Goal: Task Accomplishment & Management: Use online tool/utility

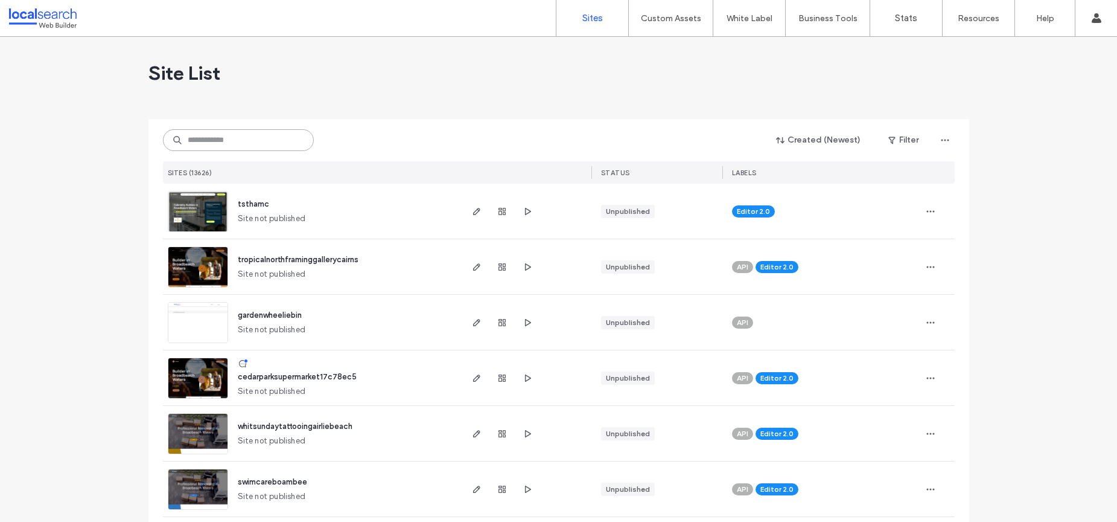
click at [305, 141] on input at bounding box center [238, 140] width 151 height 22
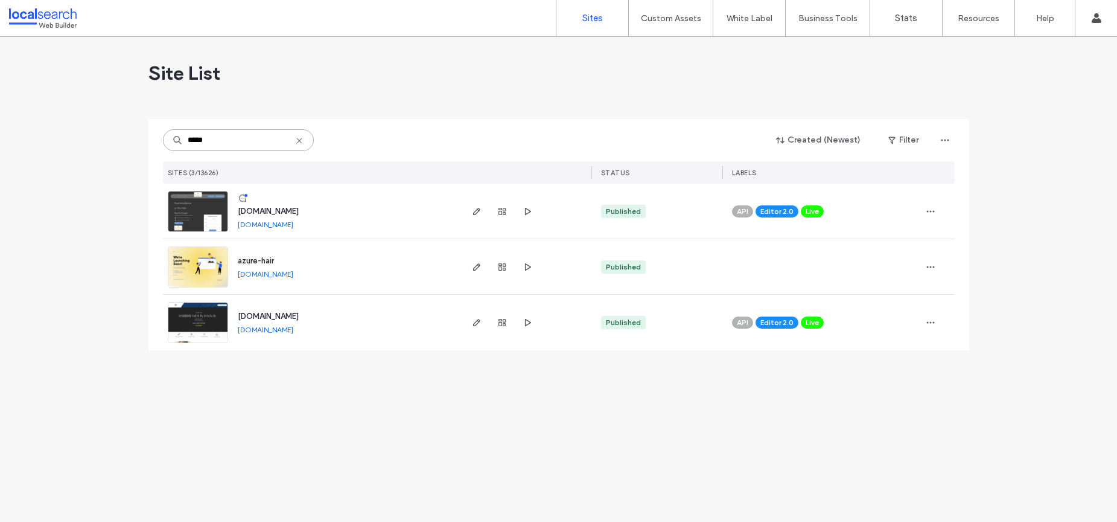
type input "*****"
click at [180, 329] on img at bounding box center [197, 343] width 59 height 82
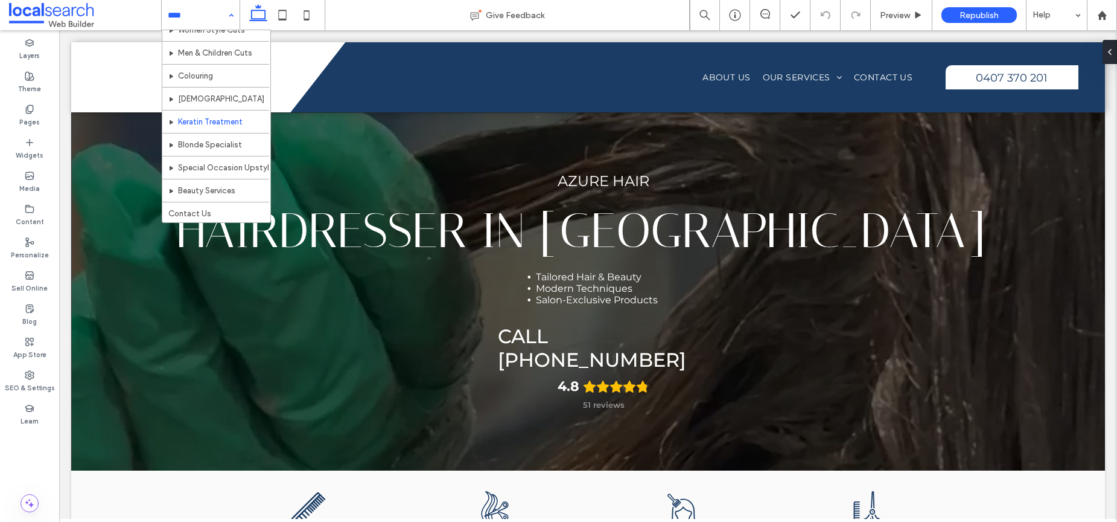
scroll to position [59, 0]
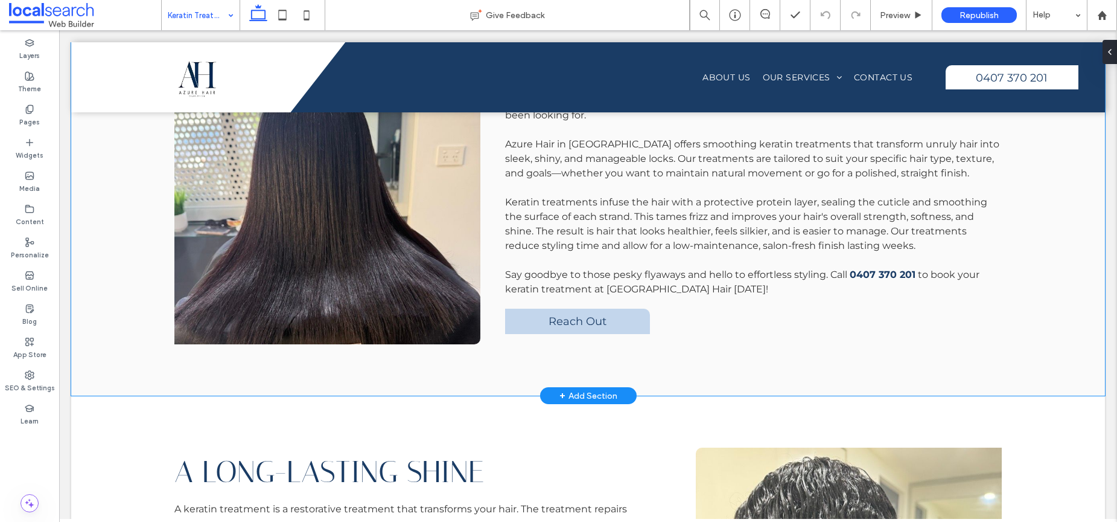
scroll to position [380, 0]
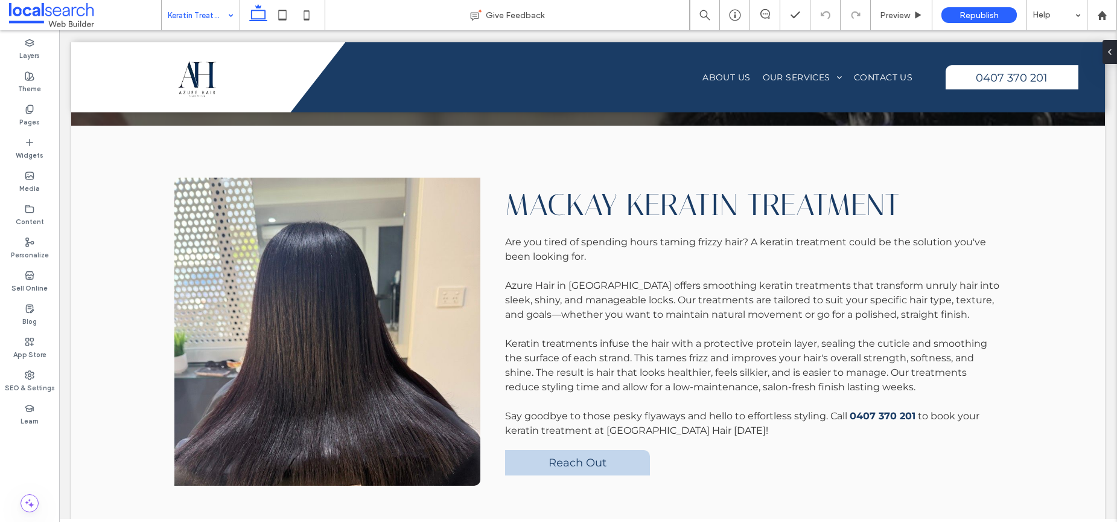
click at [195, 14] on input at bounding box center [198, 15] width 60 height 30
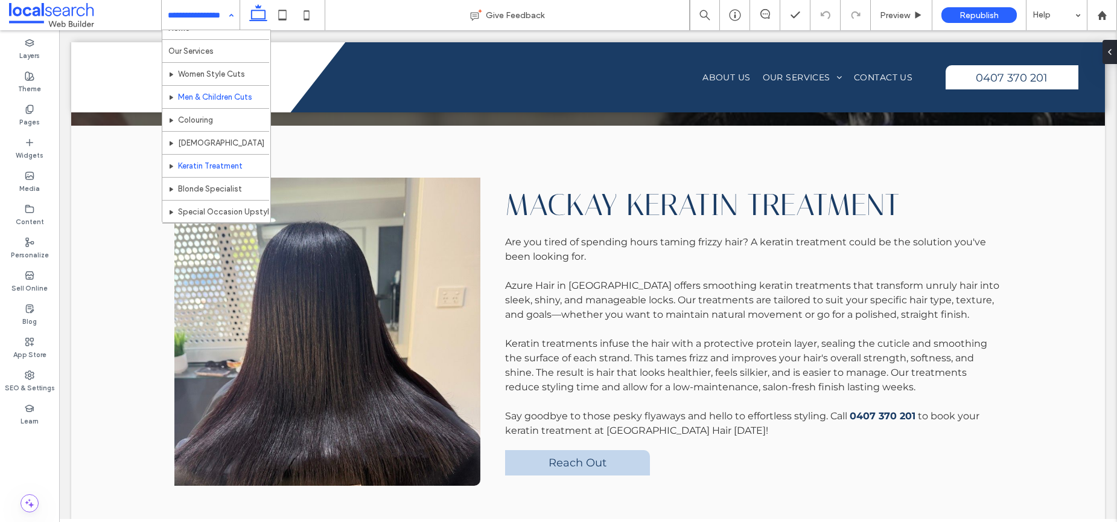
scroll to position [59, 0]
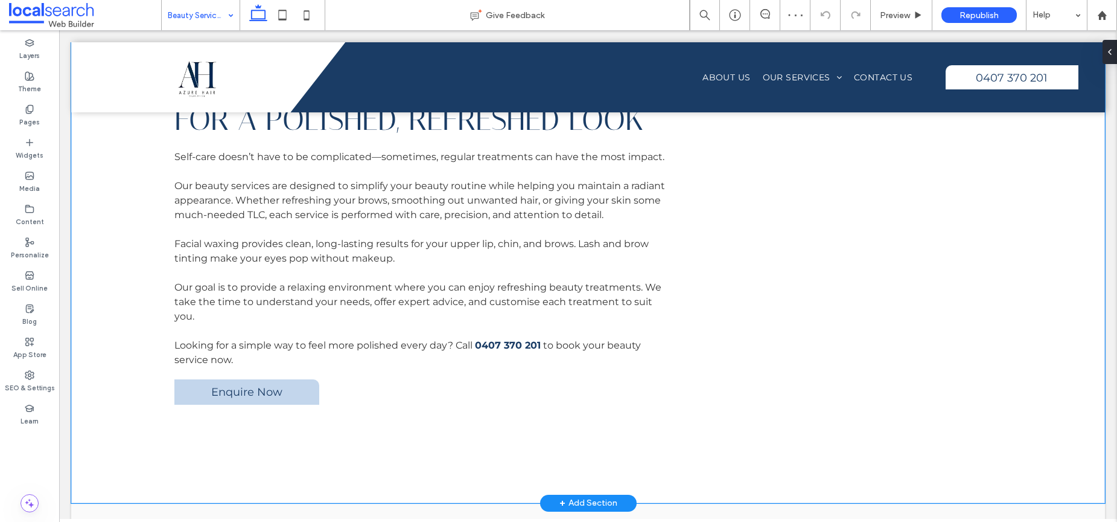
scroll to position [1135, 0]
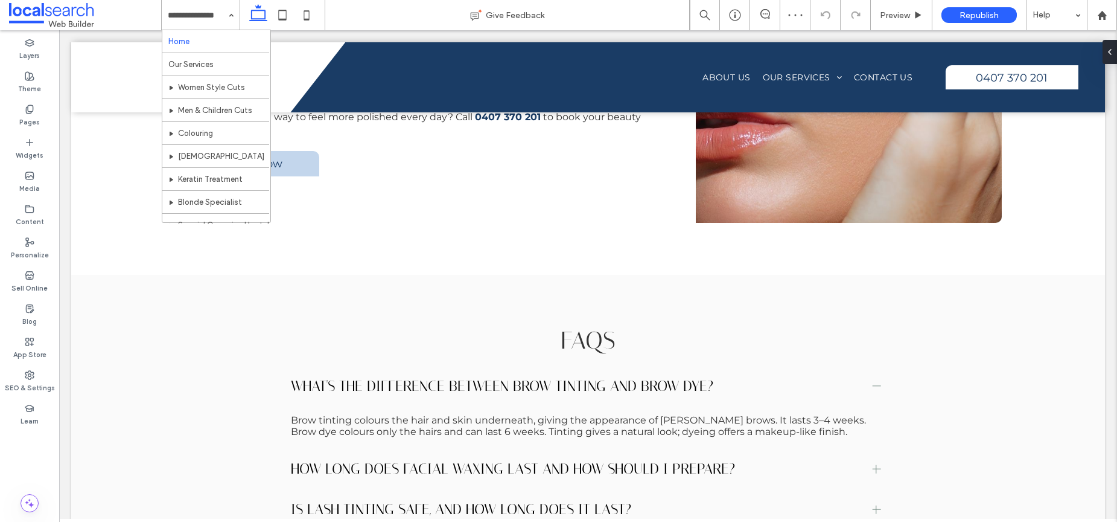
drag, startPoint x: 229, startPoint y: 21, endPoint x: 200, endPoint y: 38, distance: 33.0
click at [228, 21] on div "Home Our Services Women Style Cuts Men & Children Cuts Colouring Foils Keratin …" at bounding box center [201, 15] width 78 height 30
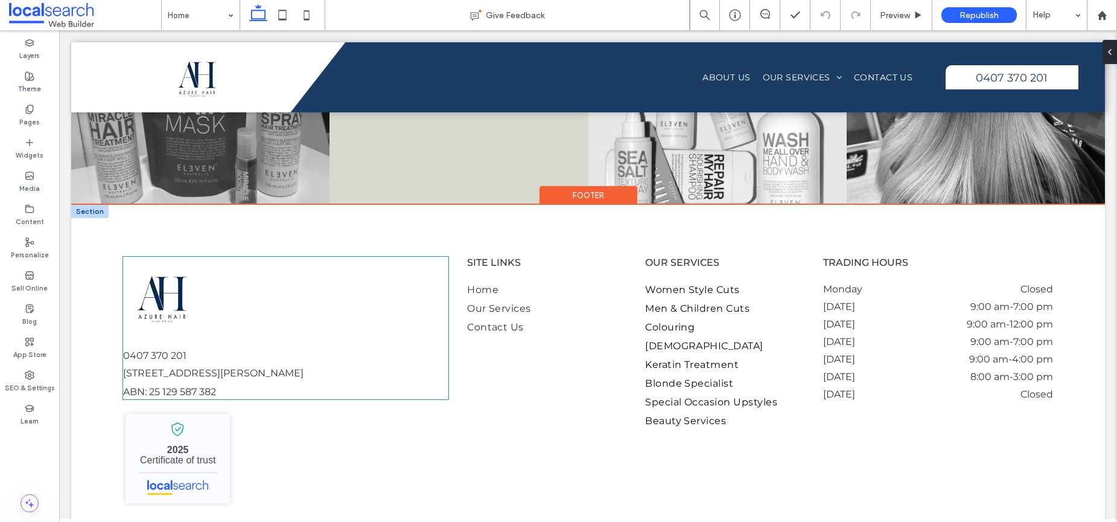
scroll to position [2603, 0]
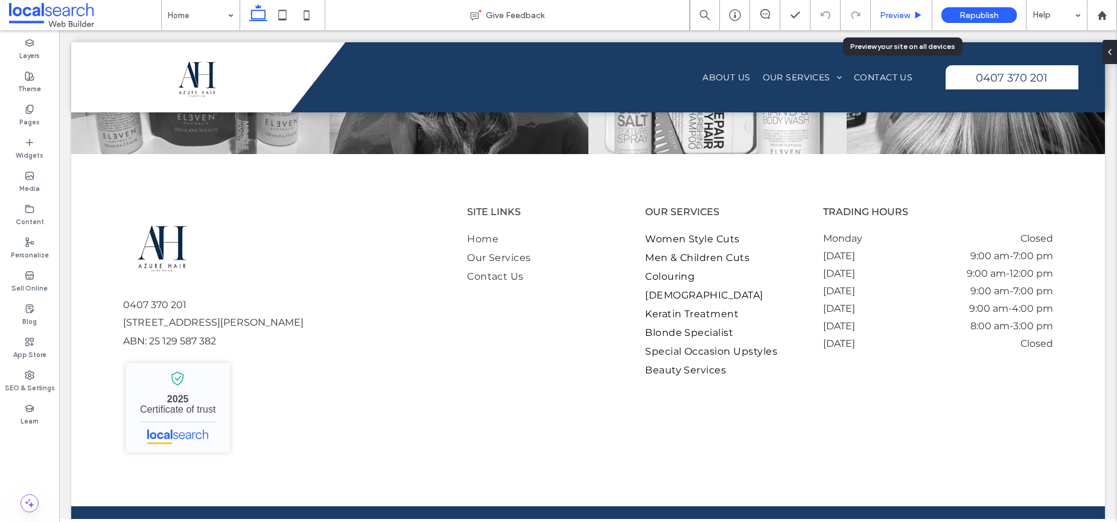
click at [896, 24] on div "Preview" at bounding box center [902, 15] width 62 height 30
click at [893, 15] on span "Preview" at bounding box center [895, 15] width 30 height 10
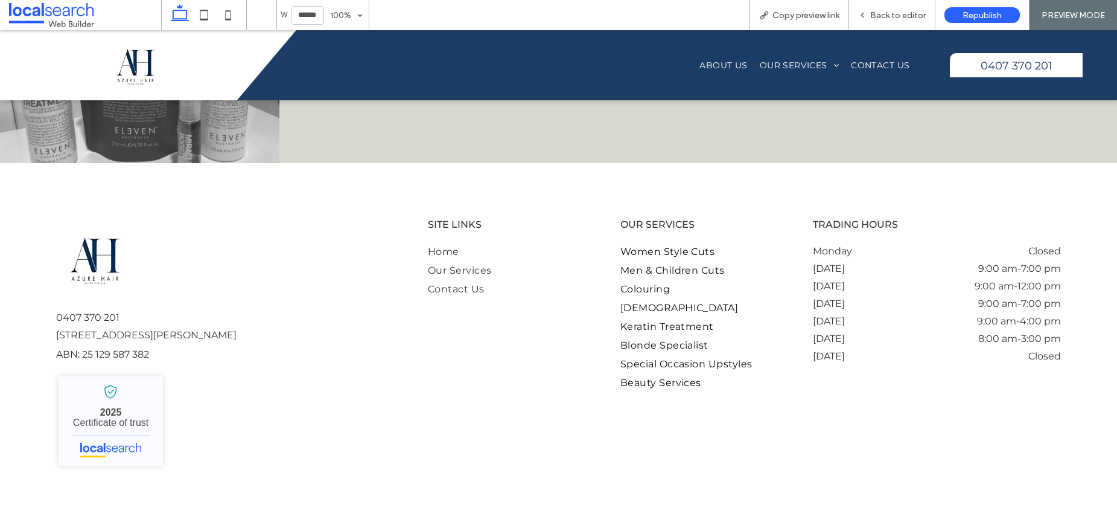
scroll to position [2620, 0]
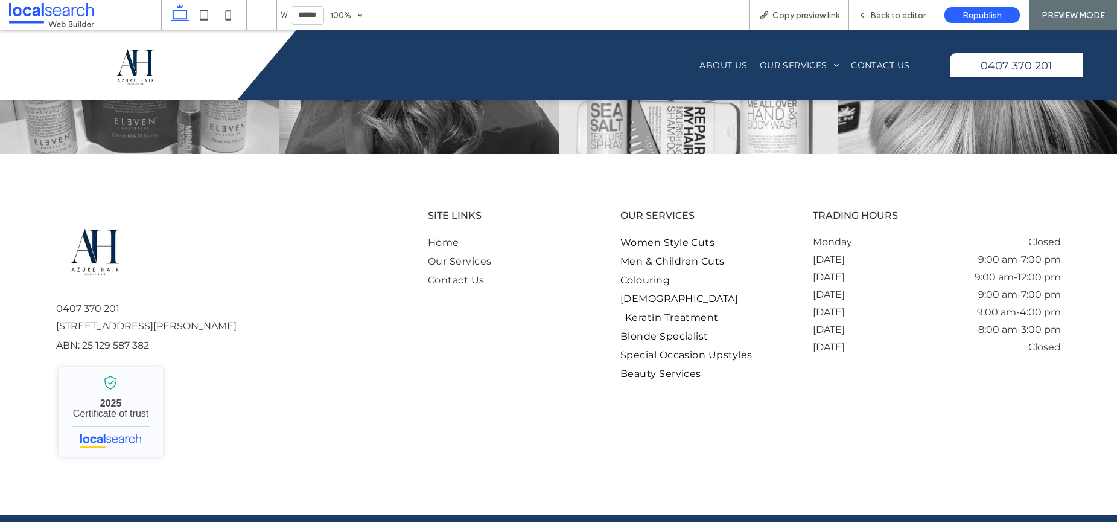
click at [641, 315] on span "Keratin Treatment" at bounding box center [672, 317] width 94 height 11
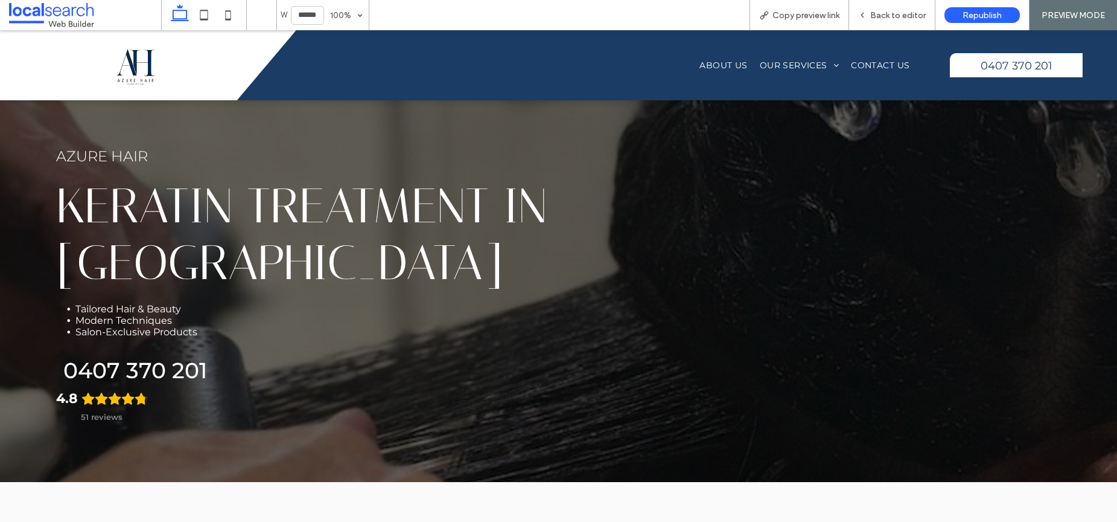
scroll to position [11, 0]
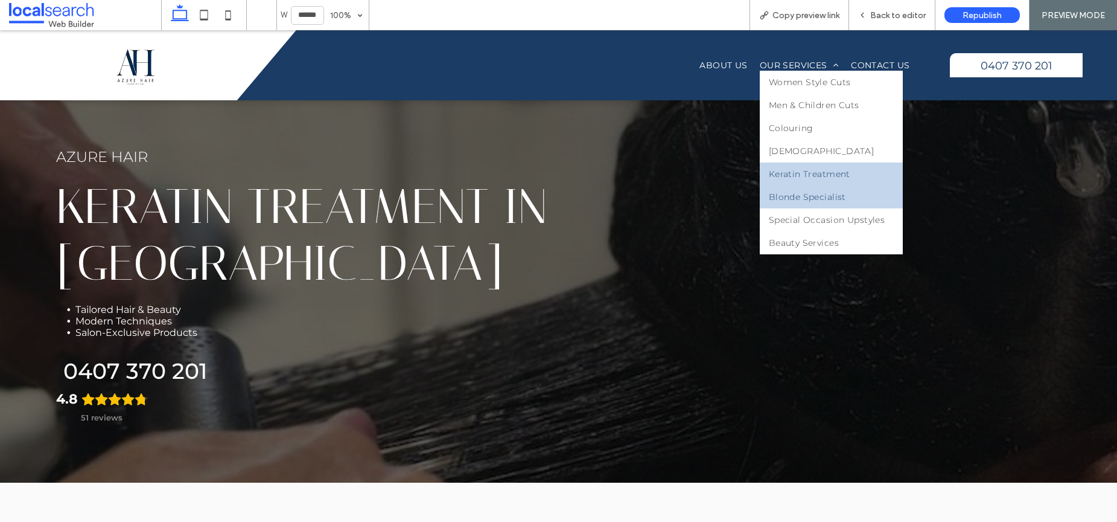
click at [799, 200] on span "Blonde Specialist" at bounding box center [807, 196] width 77 height 11
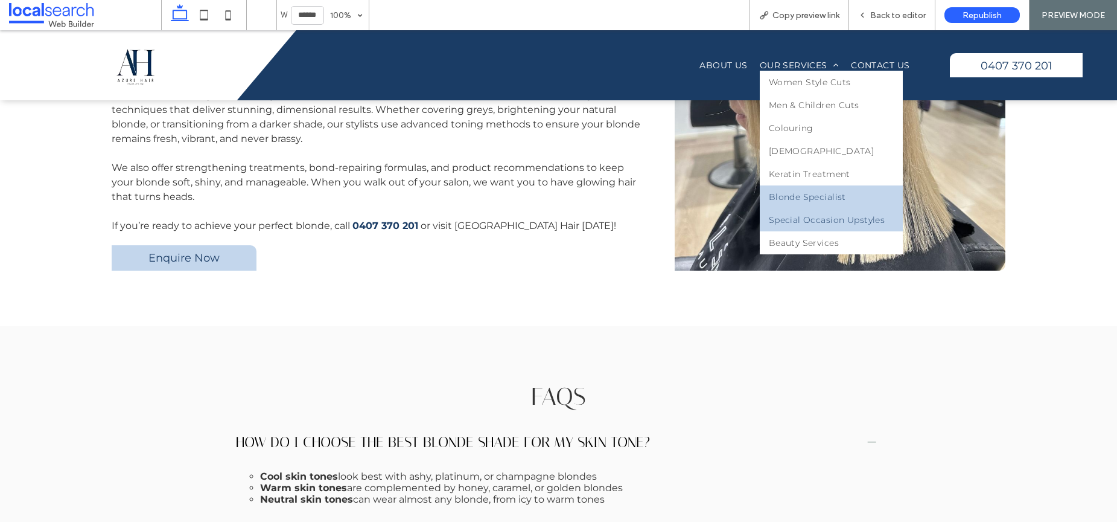
click at [809, 218] on span "Special Occasion Upstyles" at bounding box center [827, 219] width 117 height 11
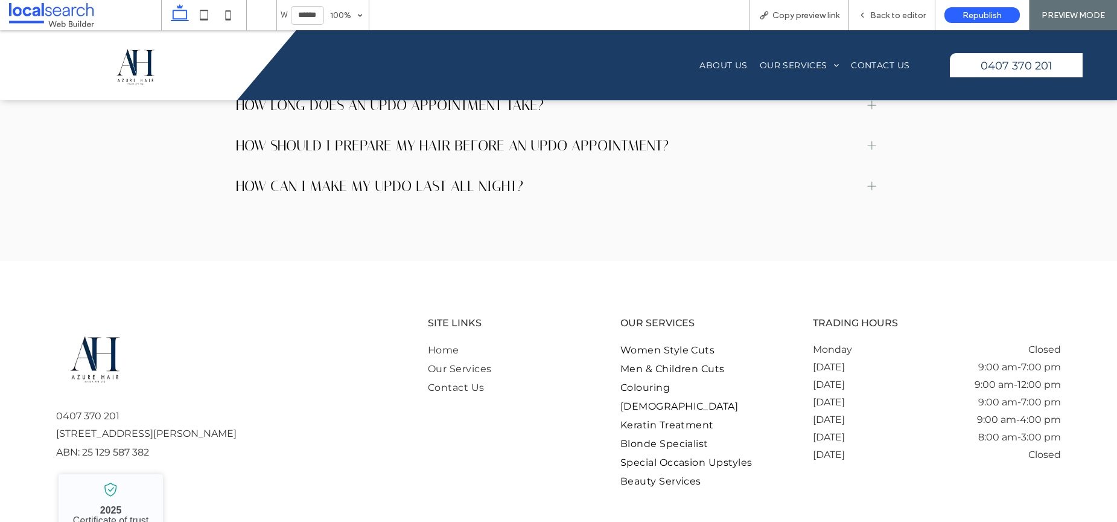
scroll to position [1605, 0]
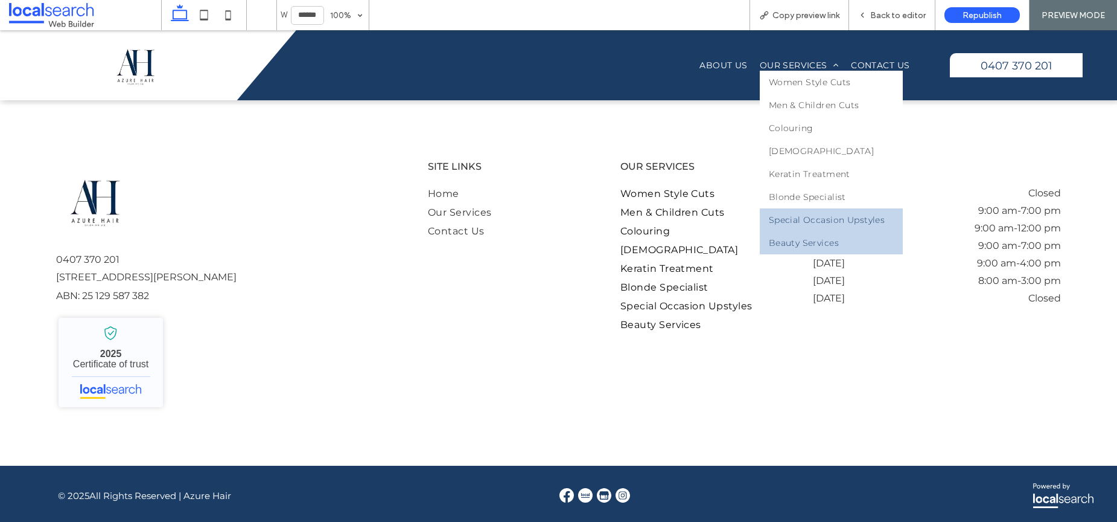
click at [807, 237] on span "Beauty Services" at bounding box center [804, 242] width 70 height 11
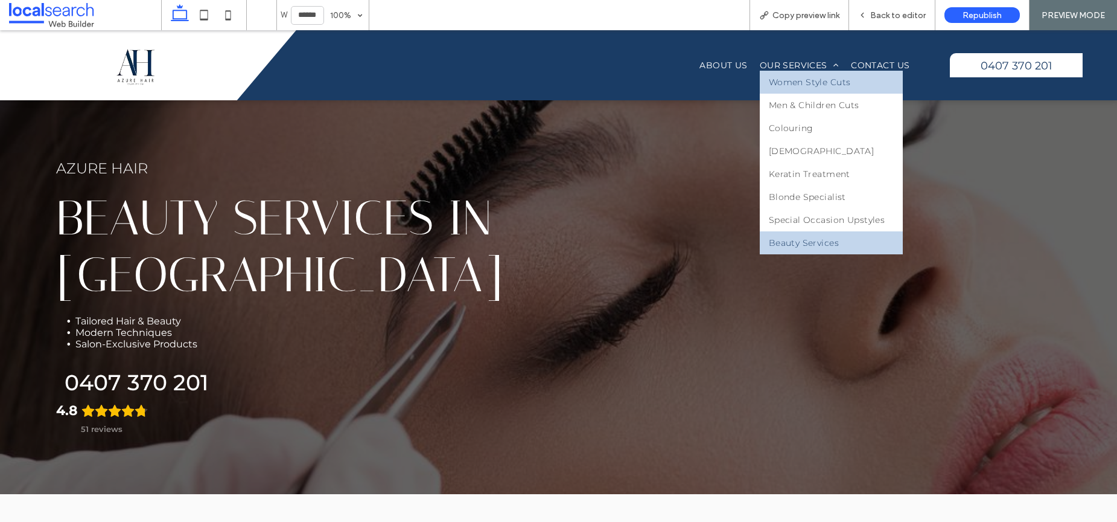
click at [793, 81] on span "Women Style Cuts" at bounding box center [810, 82] width 82 height 11
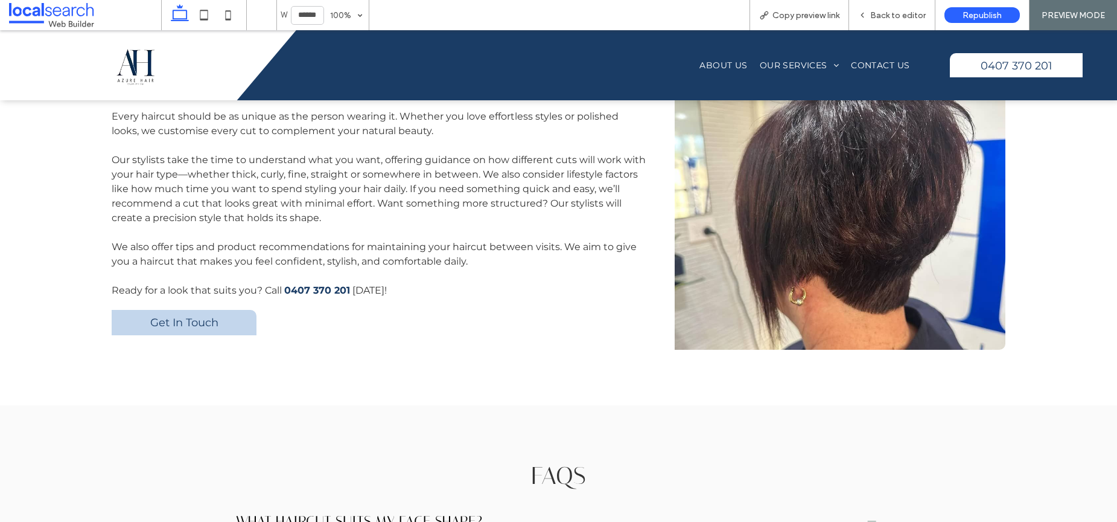
scroll to position [1558, 0]
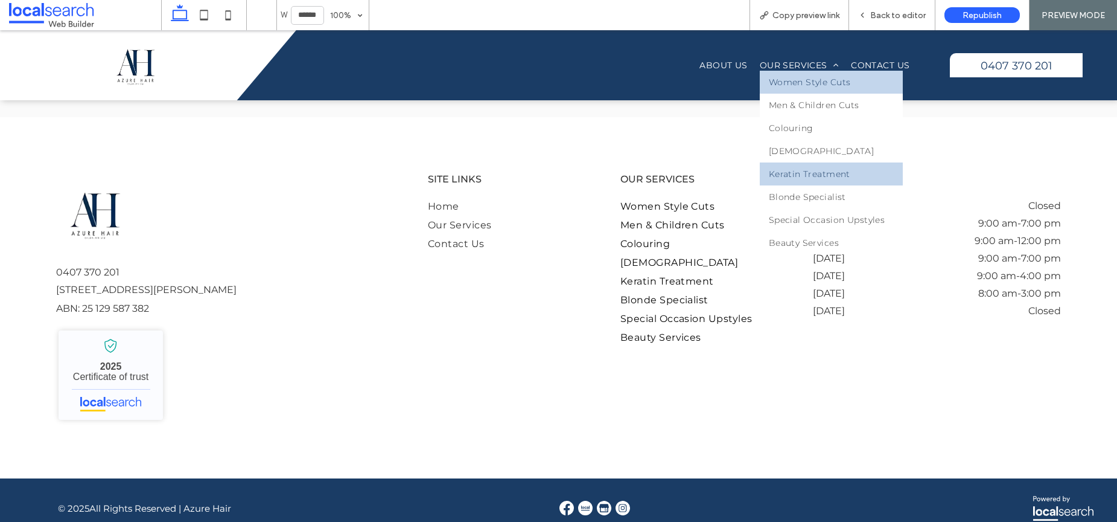
click at [788, 171] on span "Keratin Treatment" at bounding box center [810, 173] width 82 height 11
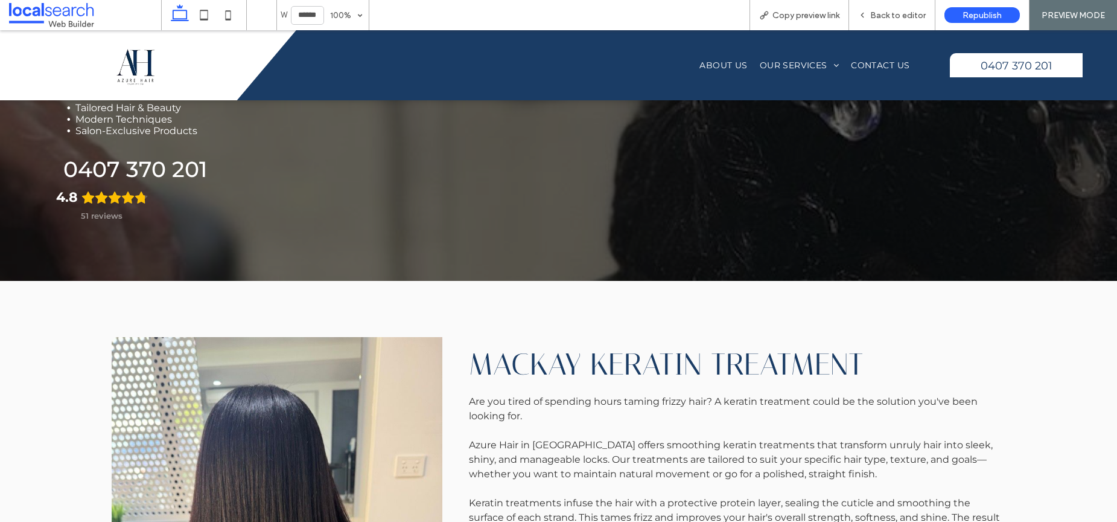
scroll to position [372, 0]
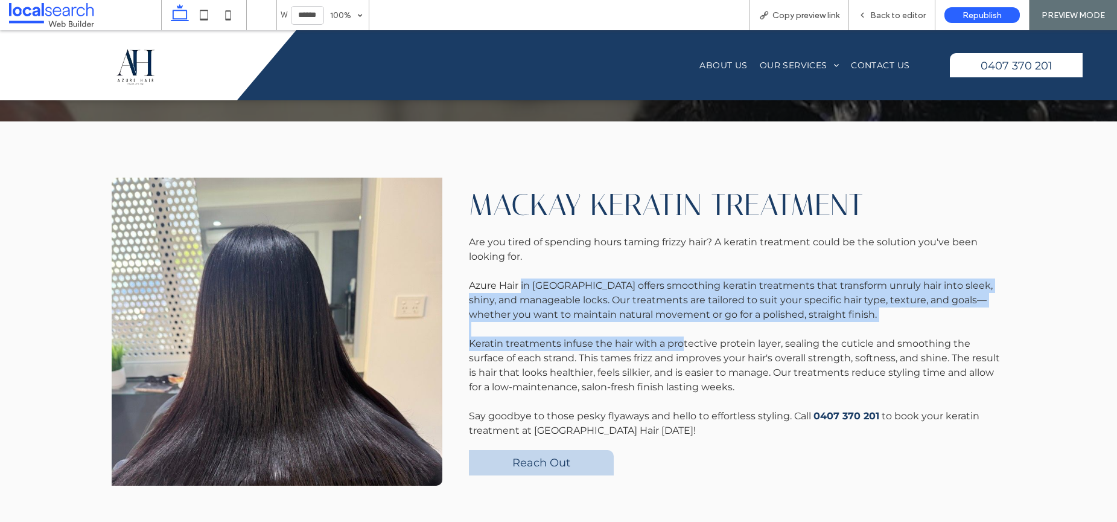
click at [682, 345] on div "Are you tired of spending hours taming frizzy hair? A keratin treatment could b…" at bounding box center [737, 336] width 536 height 203
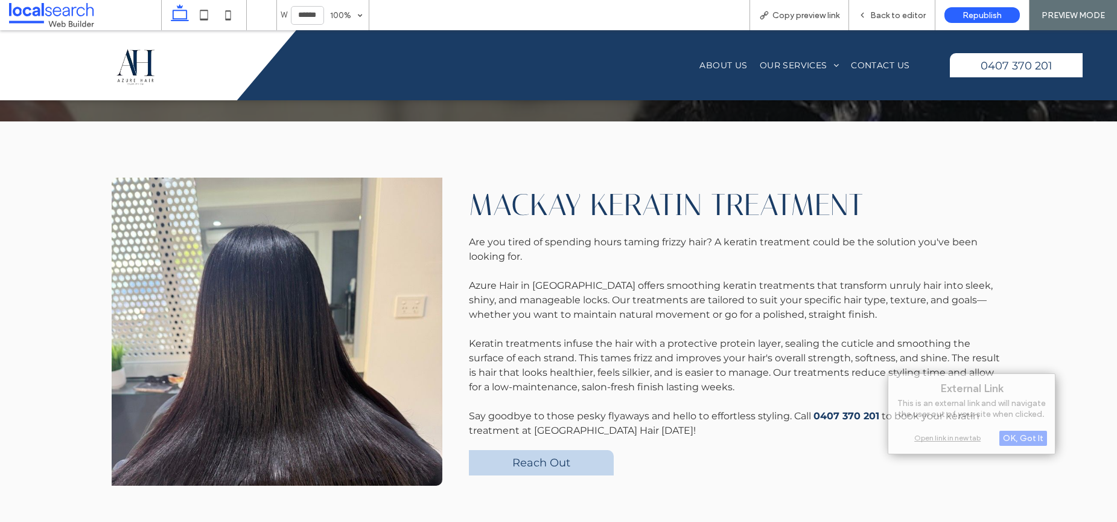
click at [635, 357] on span "Keratin treatments infuse the hair with a protective protein layer, sealing the…" at bounding box center [734, 364] width 531 height 55
drag, startPoint x: 665, startPoint y: 487, endPoint x: 619, endPoint y: 446, distance: 61.1
click at [665, 486] on div "Mackay Keratin Treatment Are you tired of spending hours taming frizzy hair? A …" at bounding box center [558, 331] width 1117 height 420
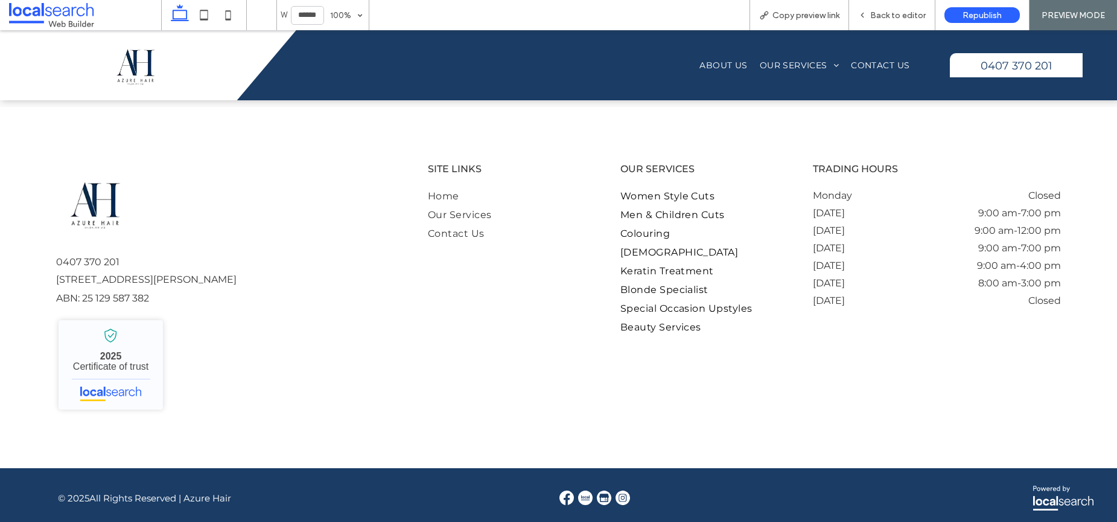
scroll to position [483, 0]
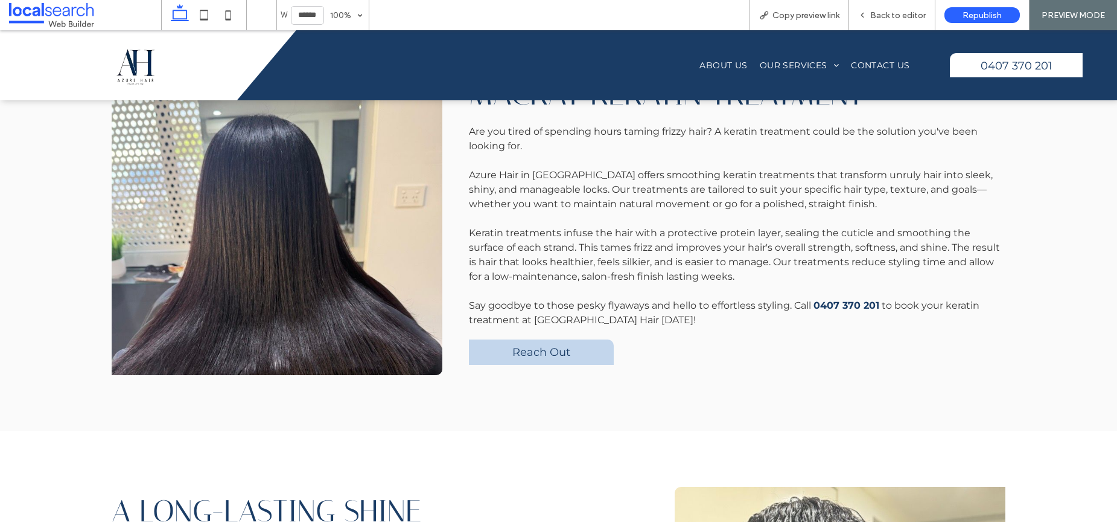
click at [694, 141] on p "Are you tired of spending hours taming frizzy hair? A keratin treatment could b…" at bounding box center [737, 138] width 536 height 29
click at [861, 71] on div "Home About Us Our Services Women Style Cuts Men & Children Cuts Colouring Foils…" at bounding box center [606, 65] width 620 height 70
click at [861, 68] on span "Contact Us" at bounding box center [880, 65] width 59 height 11
click at [715, 66] on div at bounding box center [558, 261] width 1117 height 522
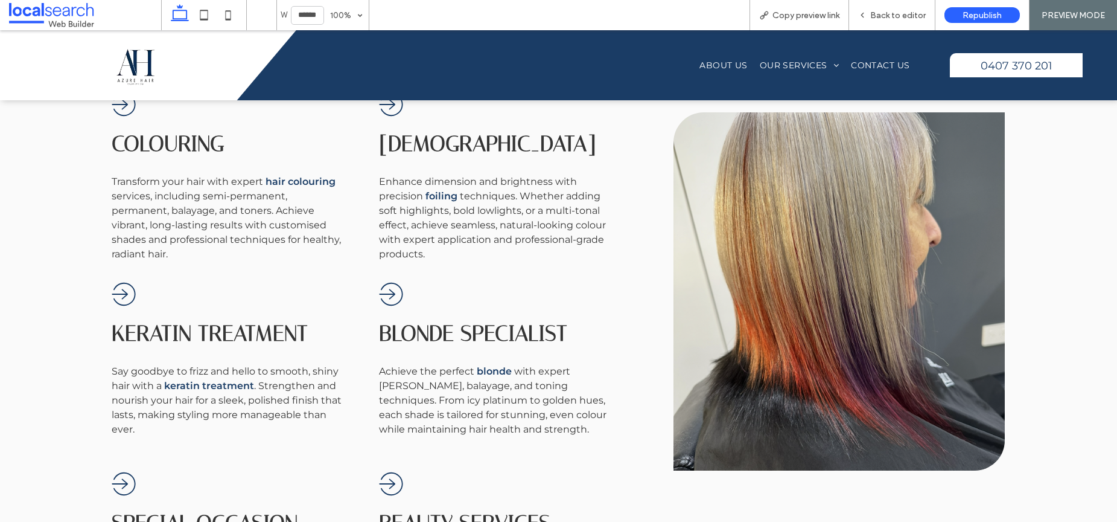
scroll to position [1092, 0]
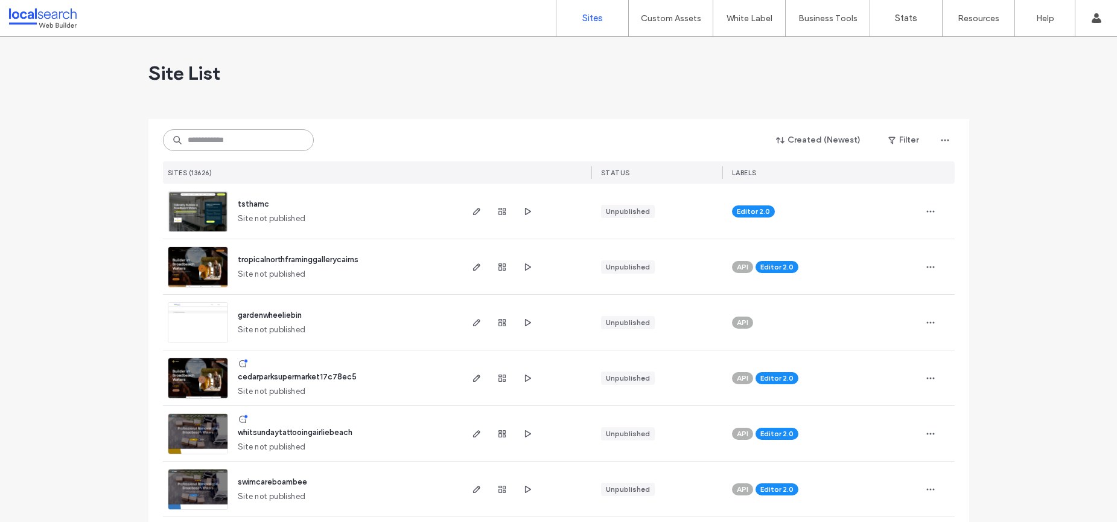
click at [226, 144] on input at bounding box center [238, 140] width 151 height 22
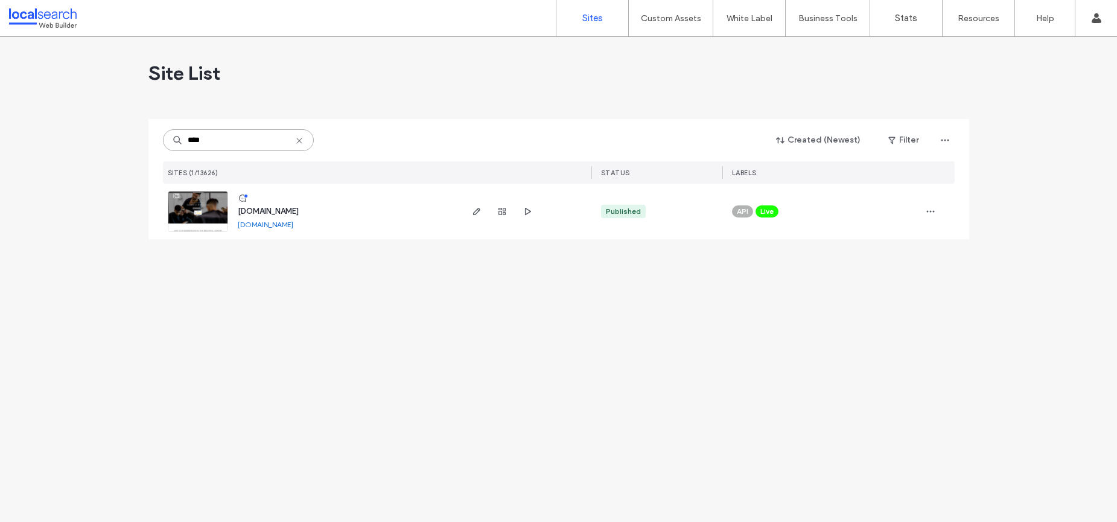
drag, startPoint x: 217, startPoint y: 131, endPoint x: 1098, endPoint y: 172, distance: 881.8
click at [201, 138] on input "****" at bounding box center [238, 140] width 151 height 22
drag, startPoint x: 232, startPoint y: 145, endPoint x: 216, endPoint y: 144, distance: 16.3
click at [231, 145] on input "****" at bounding box center [238, 140] width 151 height 22
drag, startPoint x: 216, startPoint y: 144, endPoint x: 139, endPoint y: 138, distance: 77.6
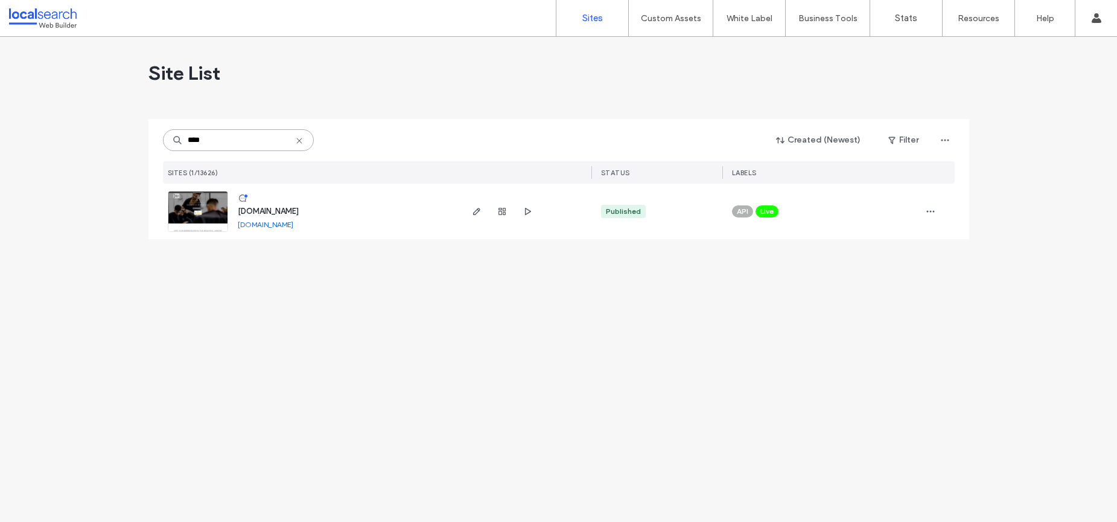
click at [149, 140] on div "**** Created (Newest) Filter SITES (1/13626) STATUS LABELS www.habitatbarbersho…" at bounding box center [559, 179] width 821 height 120
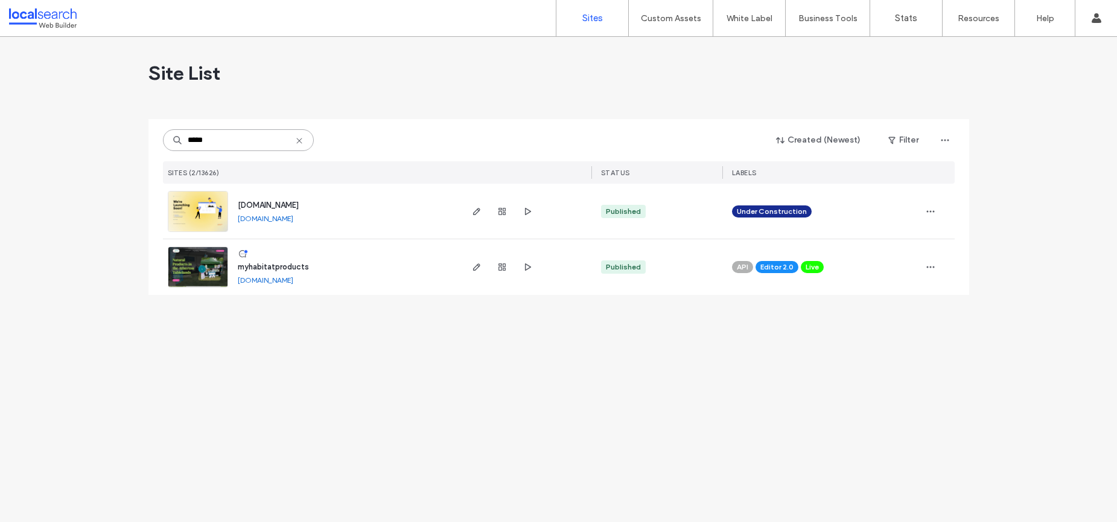
type input "*****"
click at [201, 266] on img at bounding box center [197, 288] width 59 height 82
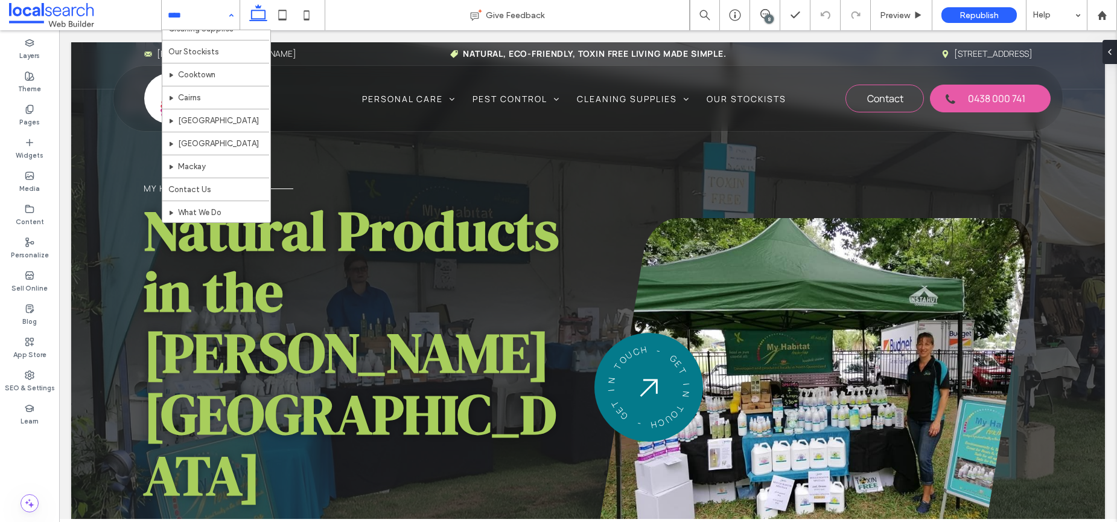
click at [193, 11] on input at bounding box center [198, 15] width 60 height 30
click at [229, 23] on div "Home Personal Care Pest Control Cleaning Supplies Our Stockists Cooktown Cairns…" at bounding box center [201, 15] width 78 height 30
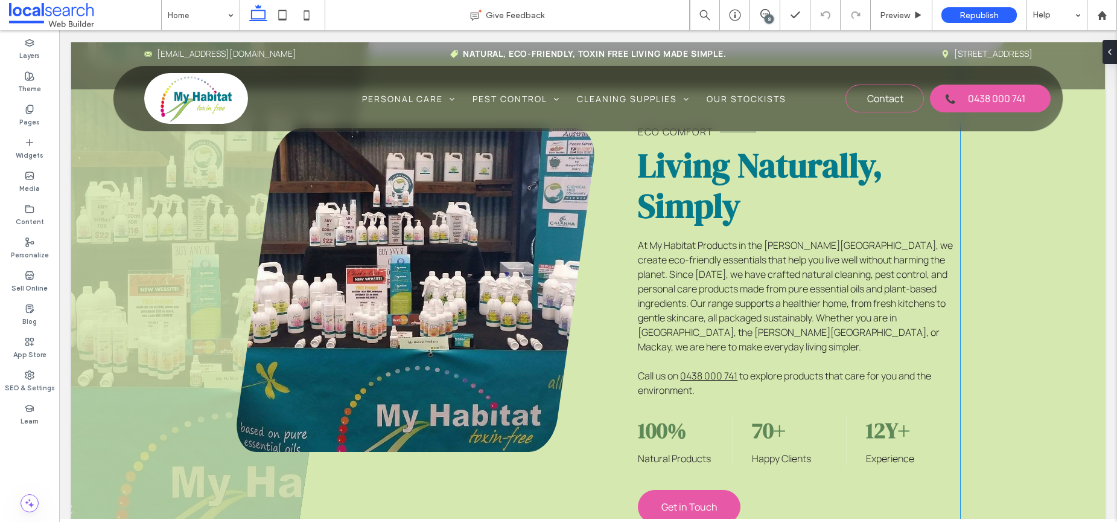
scroll to position [805, 0]
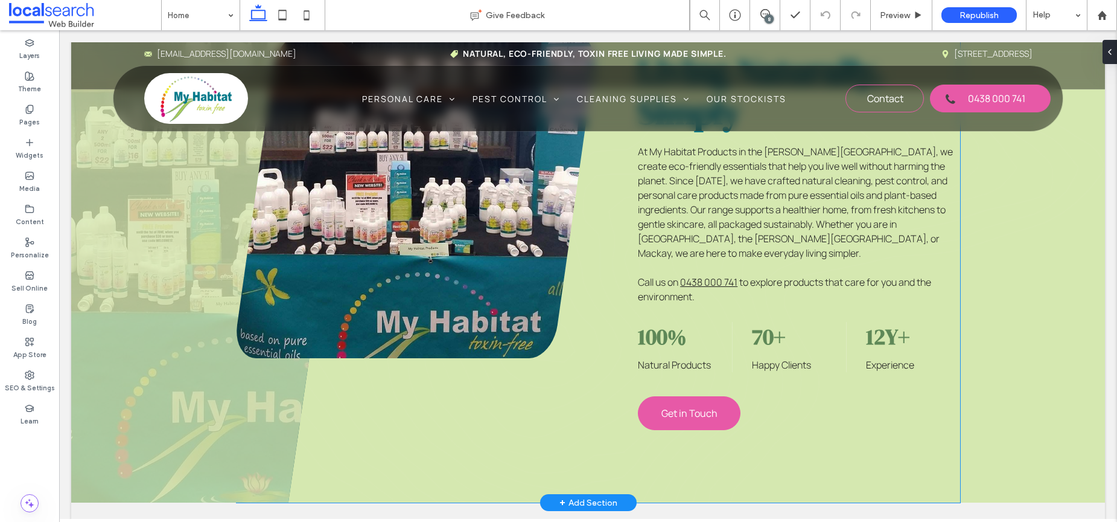
click at [807, 322] on div "70+ Happy Clients" at bounding box center [799, 347] width 95 height 50
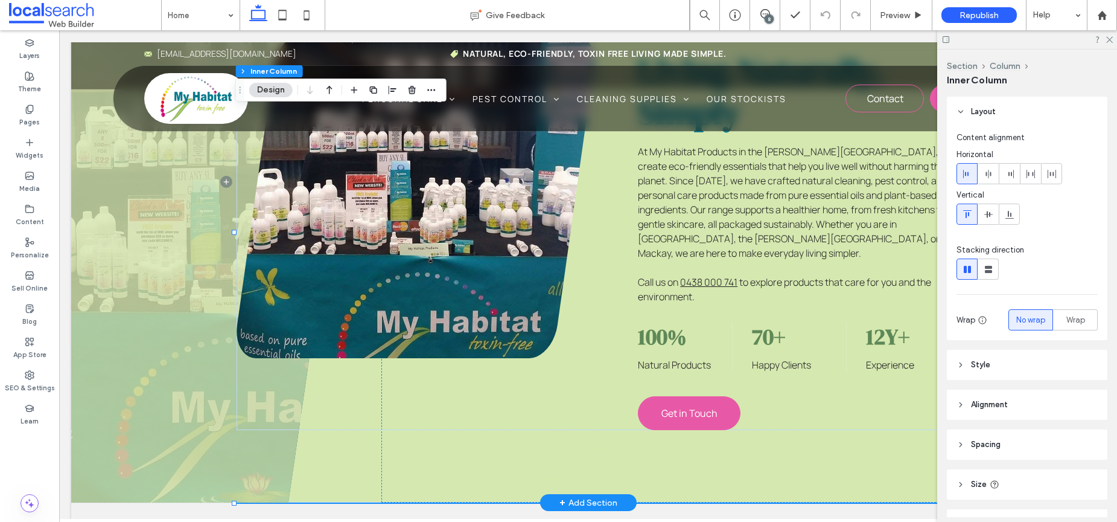
click at [804, 322] on div "70+ Happy Clients" at bounding box center [799, 347] width 95 height 50
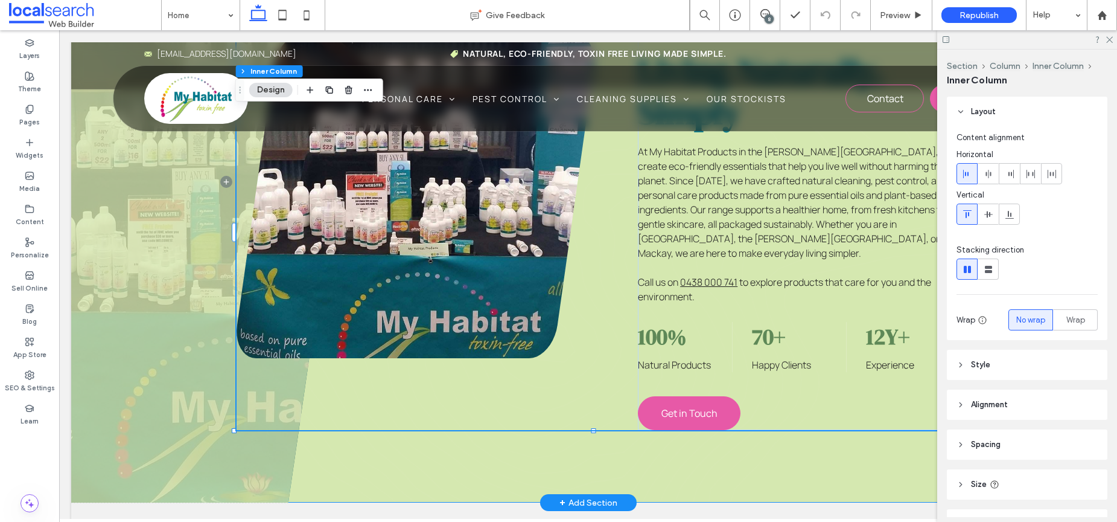
click at [804, 322] on div "70+ Happy Clients" at bounding box center [799, 347] width 95 height 50
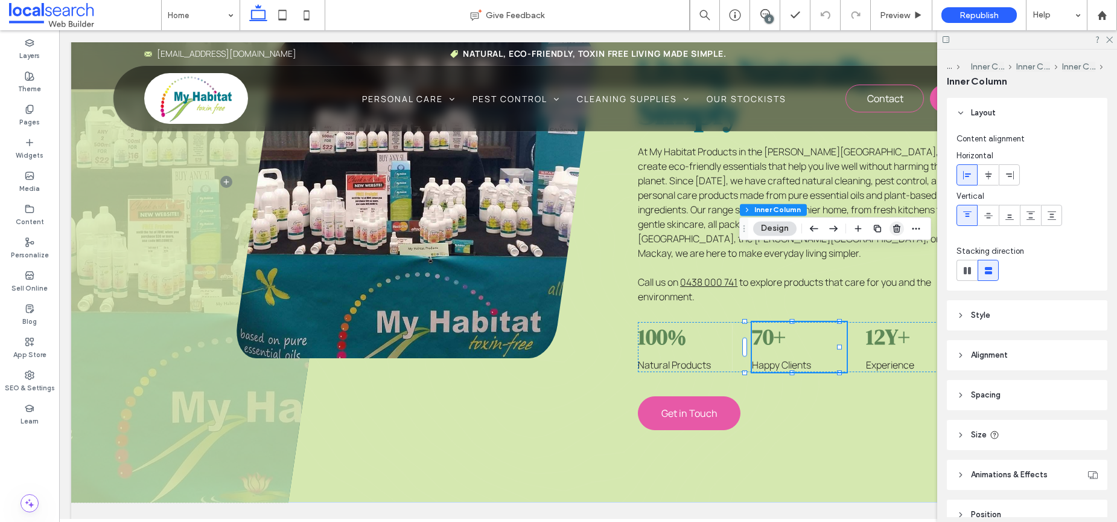
click at [897, 229] on icon "button" at bounding box center [897, 228] width 10 height 10
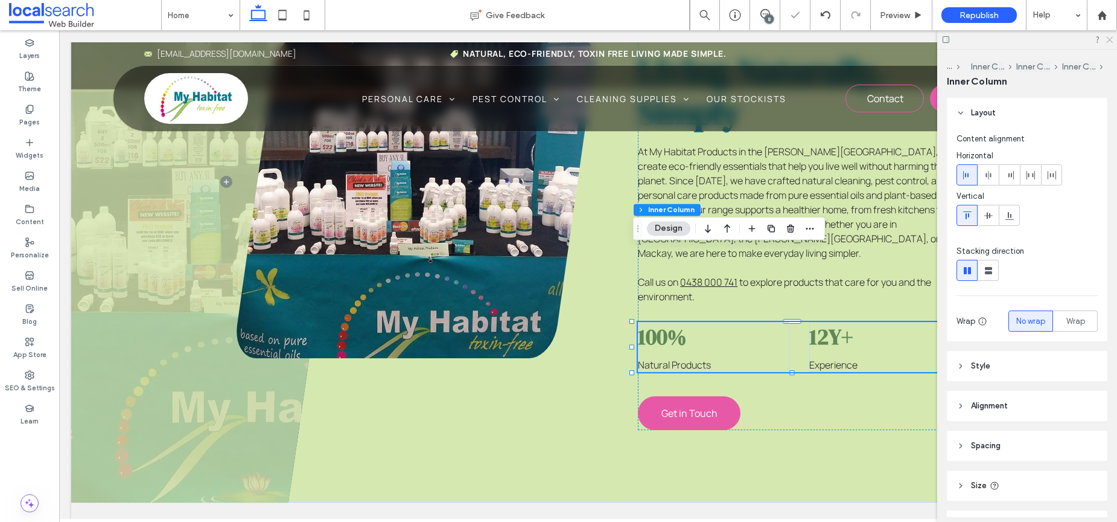
click at [1111, 37] on icon at bounding box center [1109, 39] width 8 height 8
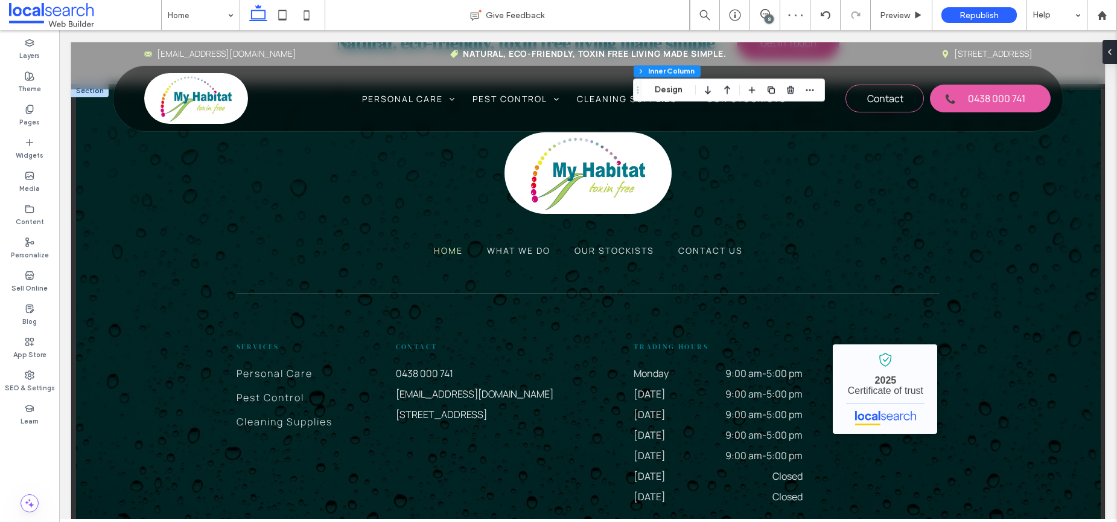
scroll to position [2770, 0]
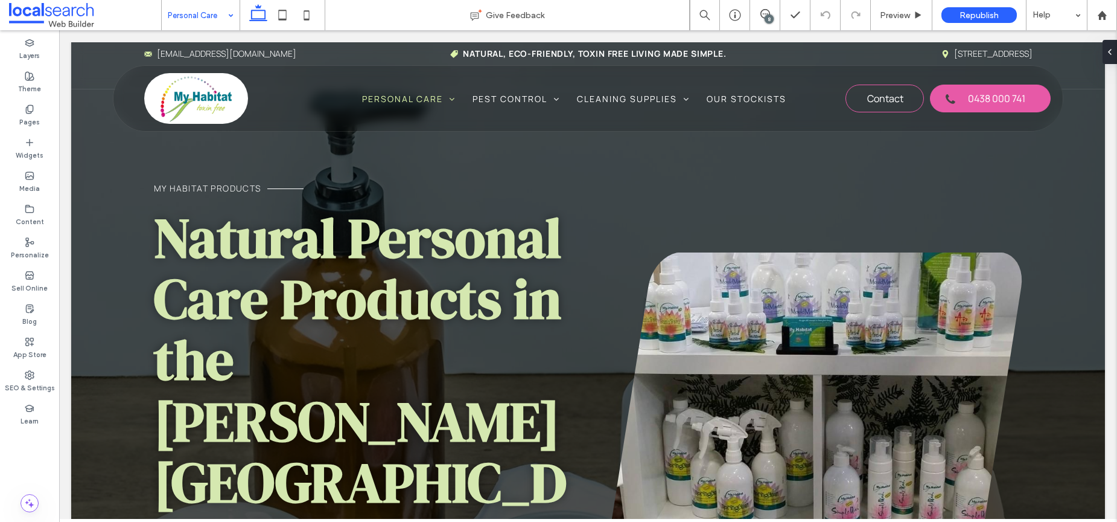
click at [182, 16] on input at bounding box center [198, 15] width 60 height 30
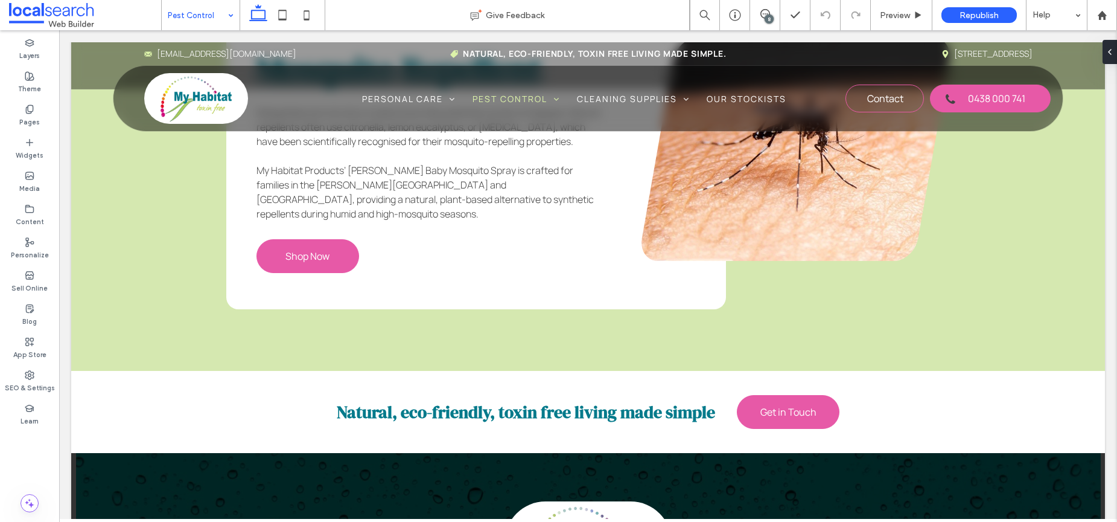
scroll to position [3313, 0]
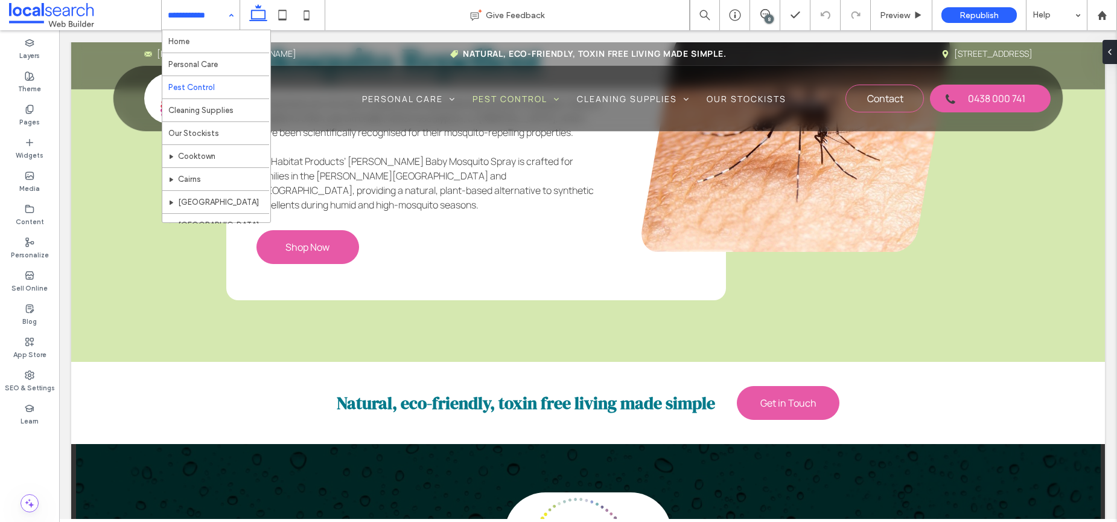
click at [206, 21] on input at bounding box center [198, 15] width 60 height 30
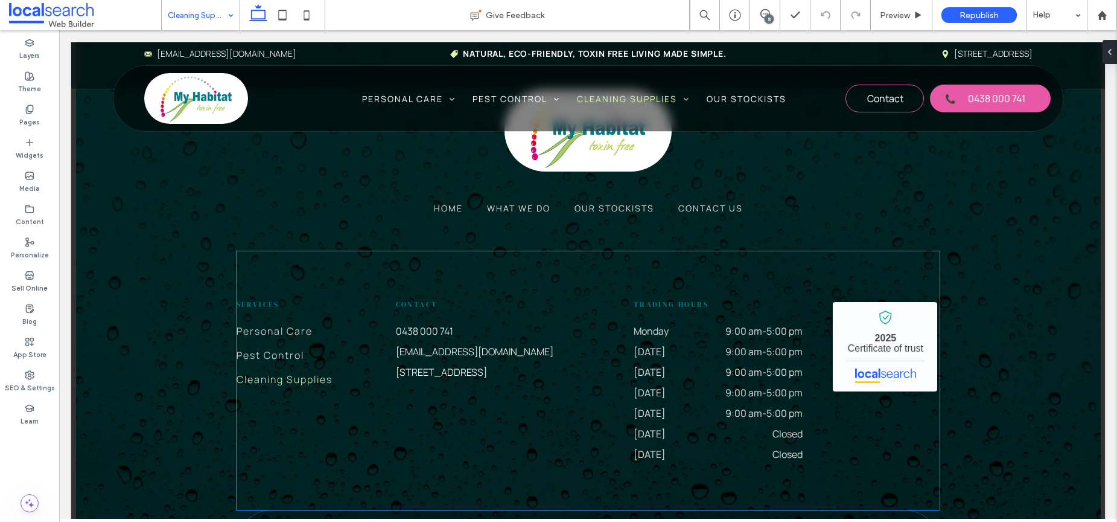
scroll to position [2987, 0]
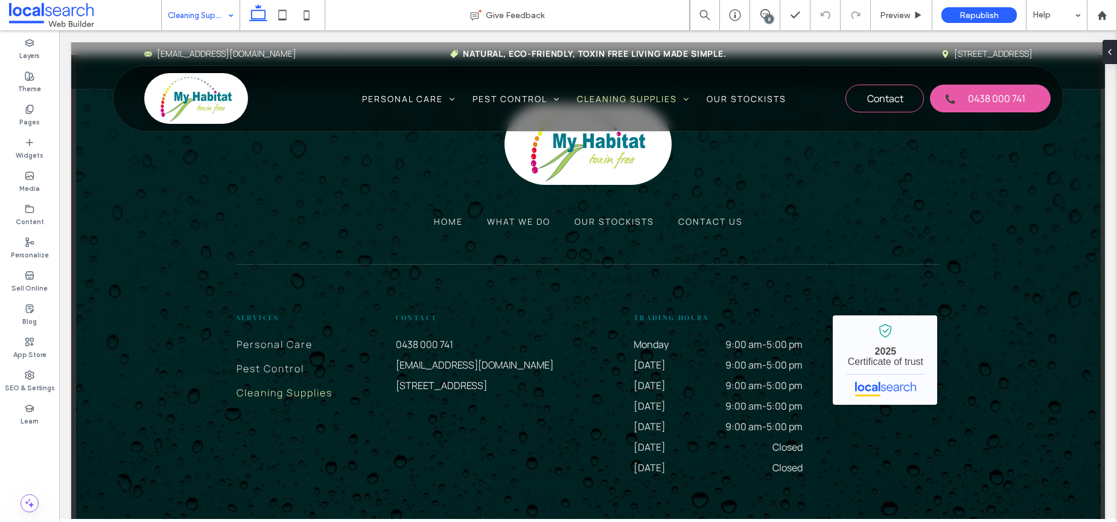
click at [188, 12] on input at bounding box center [198, 15] width 60 height 30
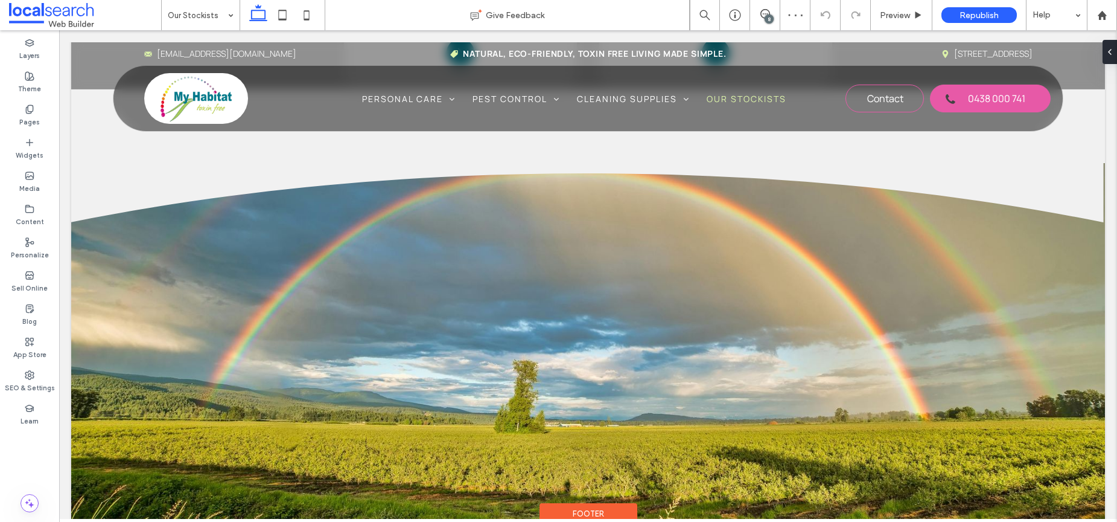
scroll to position [4433, 0]
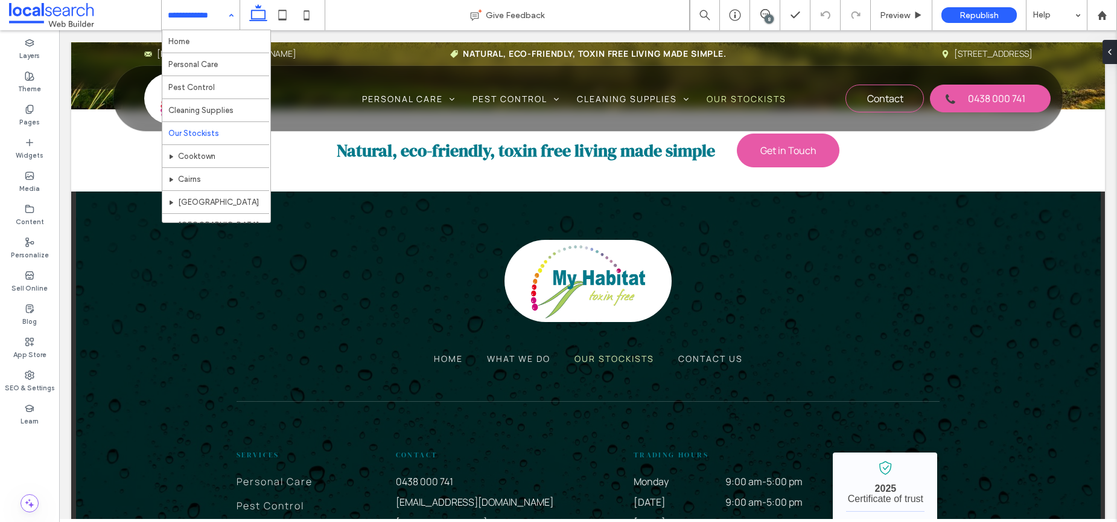
click at [212, 18] on input at bounding box center [198, 15] width 60 height 30
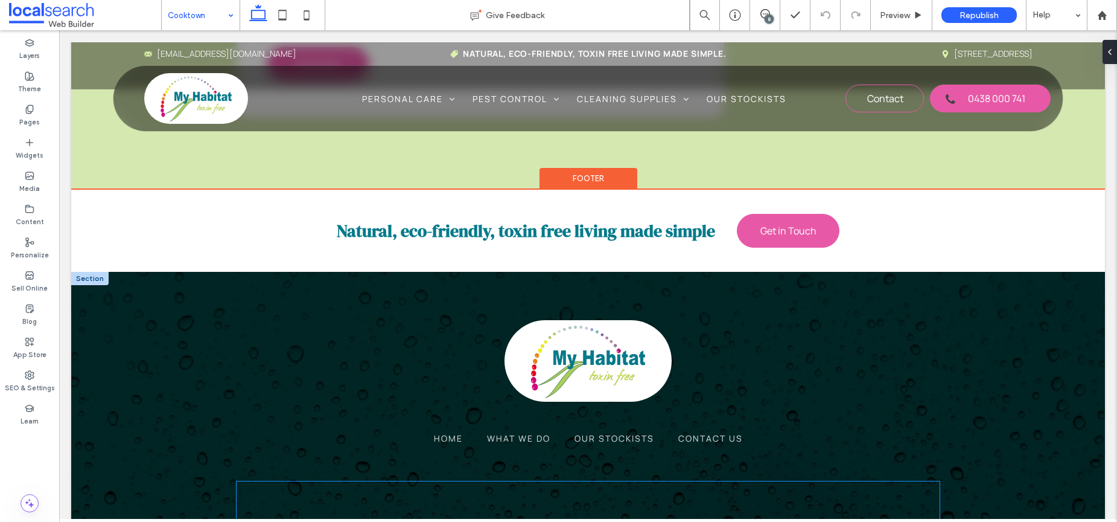
scroll to position [3623, 0]
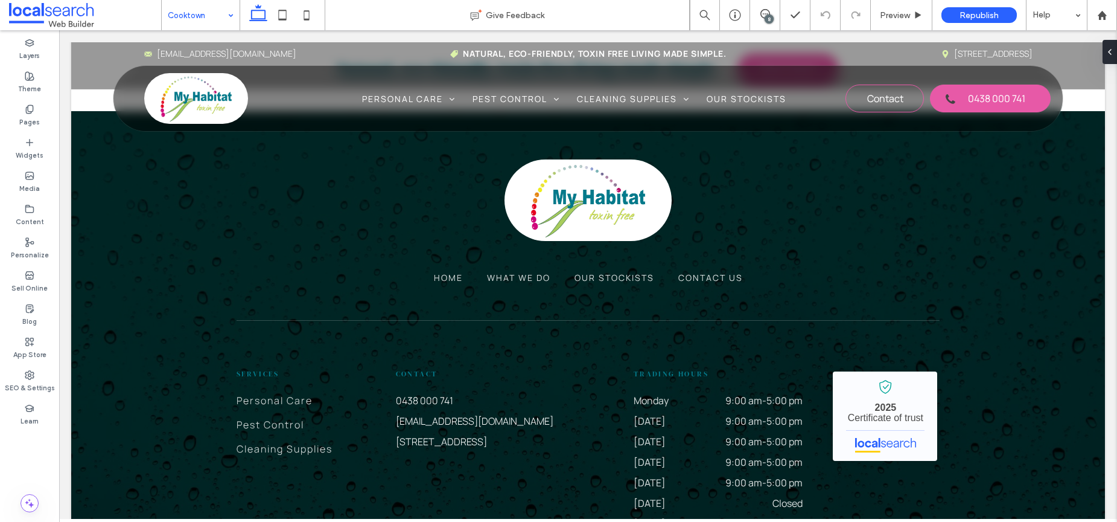
click at [186, 23] on input at bounding box center [198, 15] width 60 height 30
click at [194, 180] on div at bounding box center [558, 261] width 1117 height 522
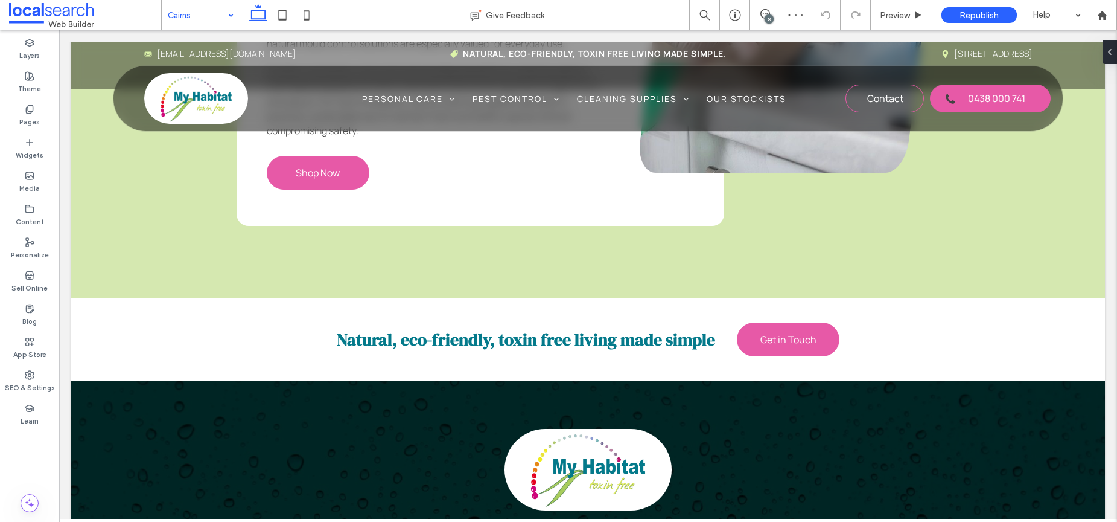
scroll to position [3517, 0]
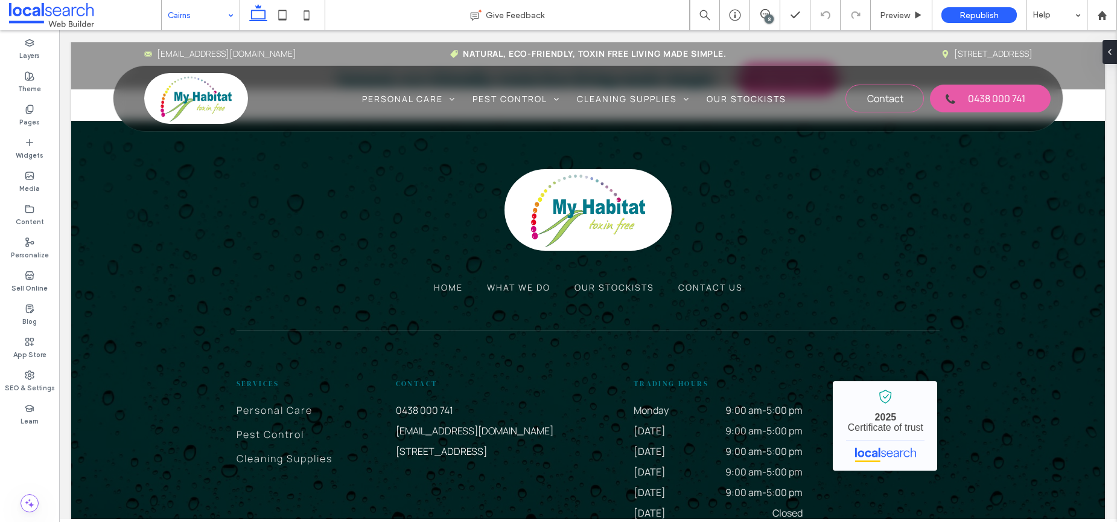
click at [240, 6] on div at bounding box center [283, 15] width 86 height 30
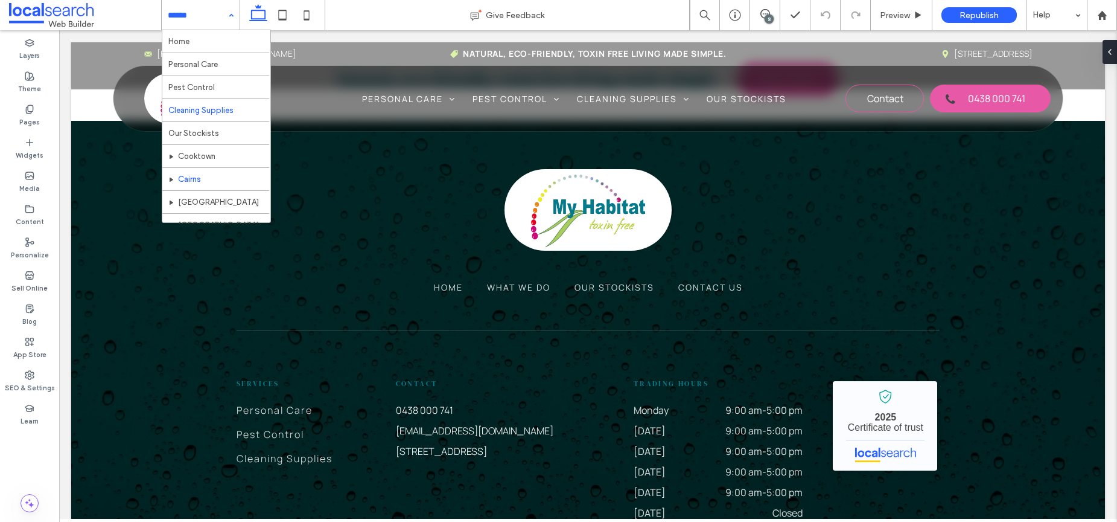
scroll to position [82, 0]
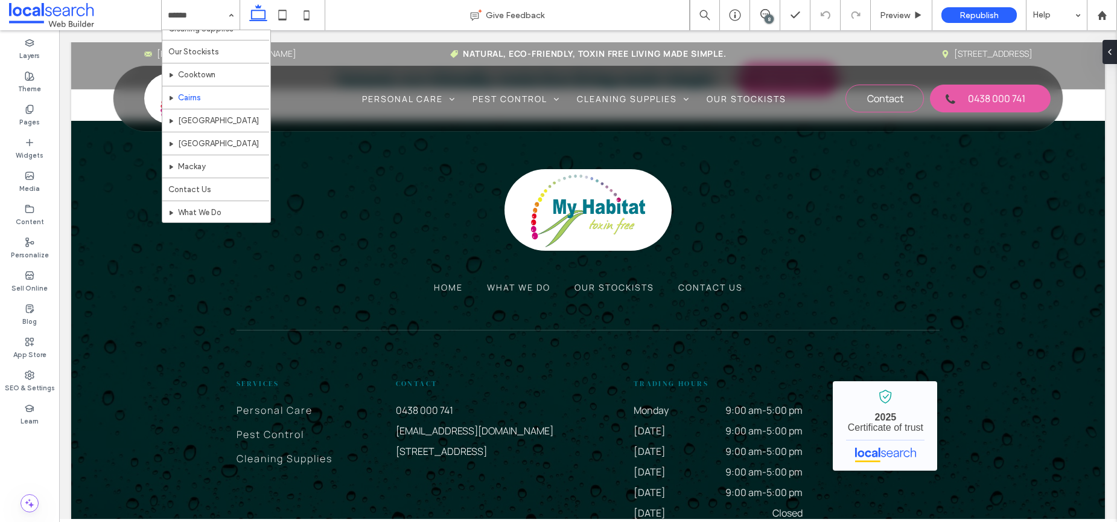
drag, startPoint x: 191, startPoint y: 179, endPoint x: 198, endPoint y: 188, distance: 11.6
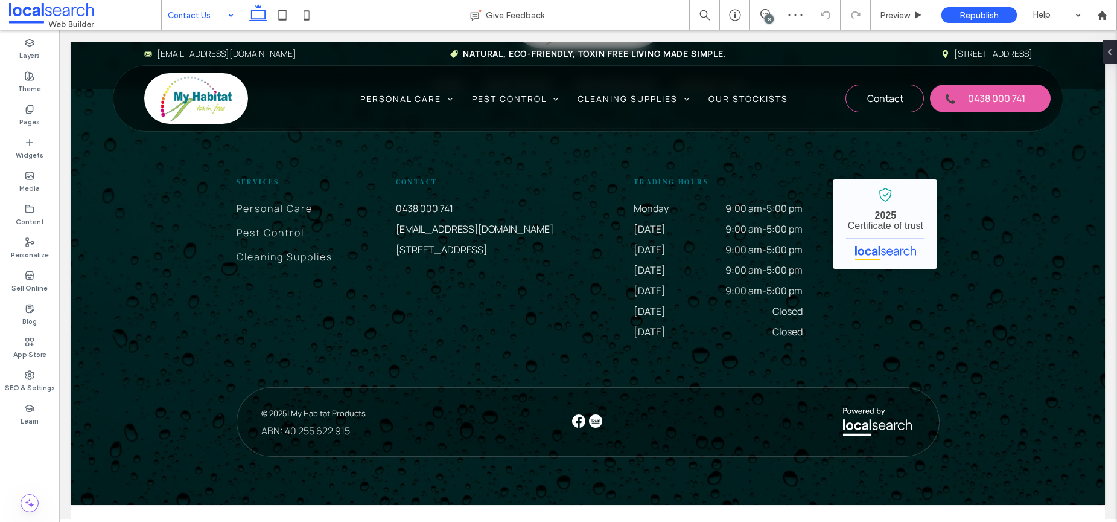
click at [199, 23] on input at bounding box center [198, 15] width 60 height 30
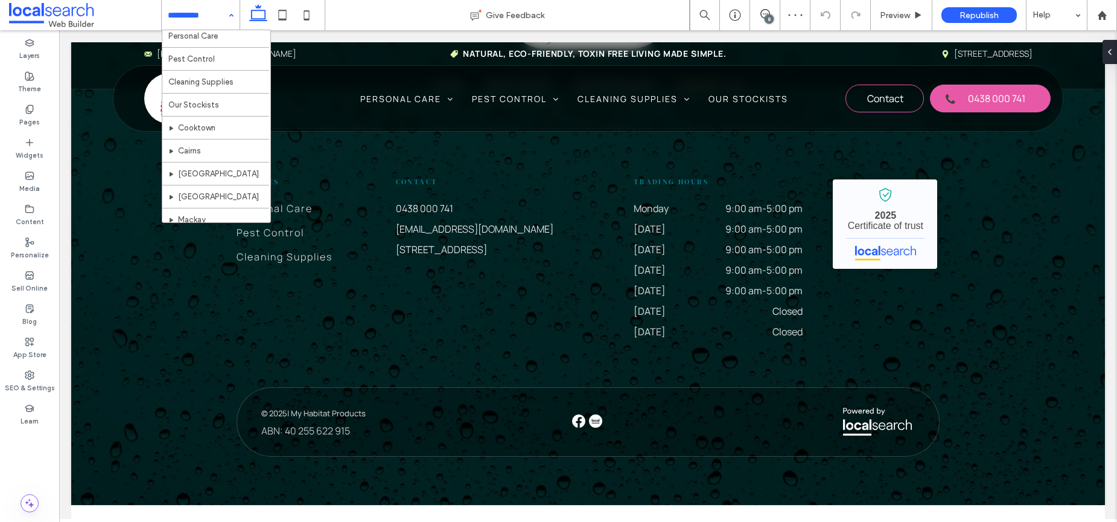
scroll to position [82, 0]
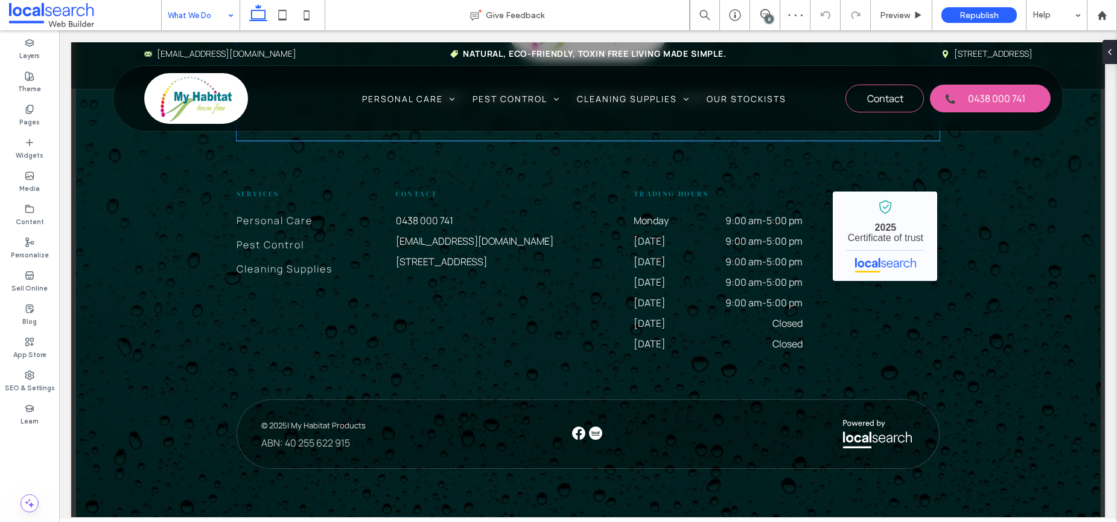
scroll to position [1889, 0]
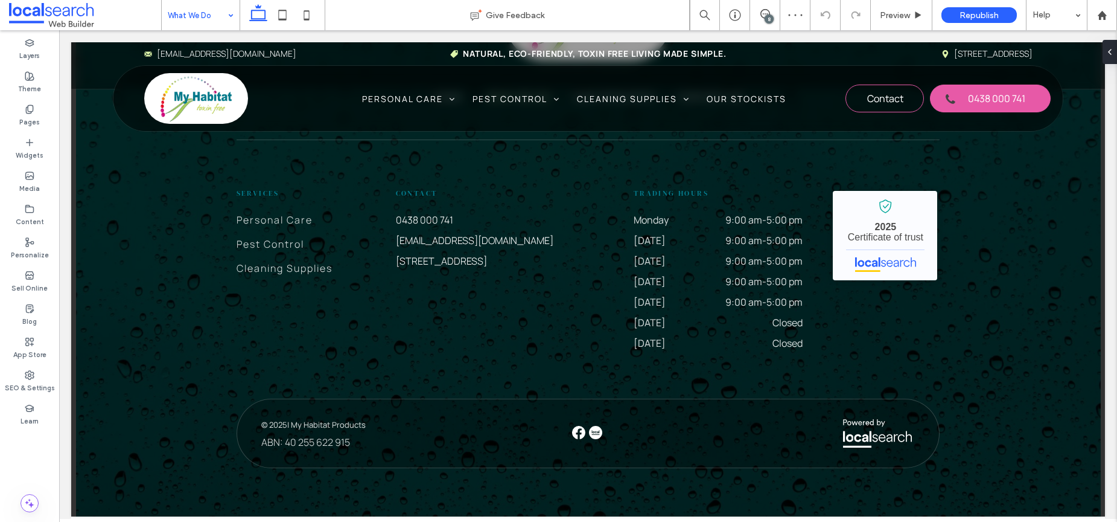
click at [179, 25] on input at bounding box center [198, 15] width 60 height 30
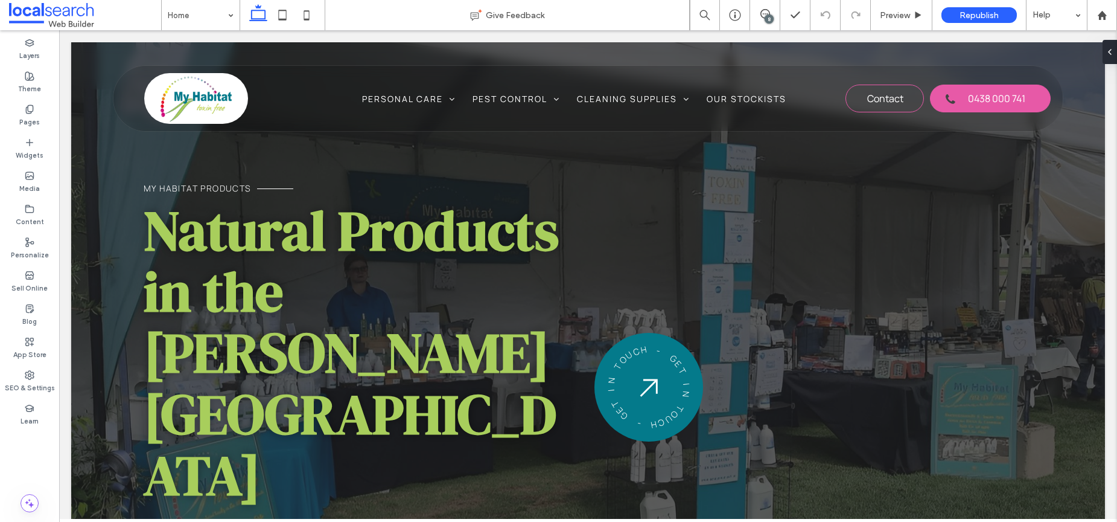
scroll to position [0, 0]
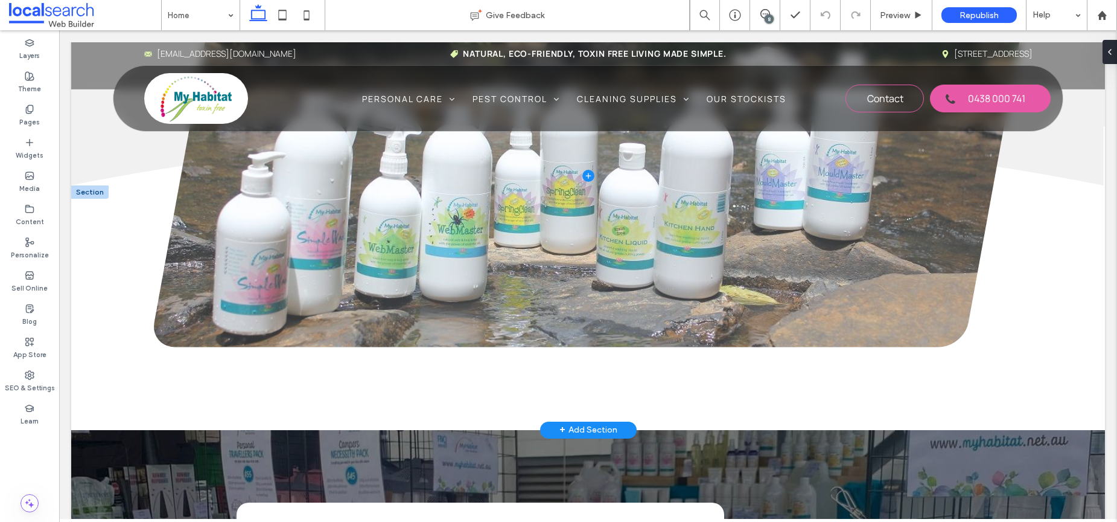
scroll to position [2212, 0]
